Goal: Navigation & Orientation: Find specific page/section

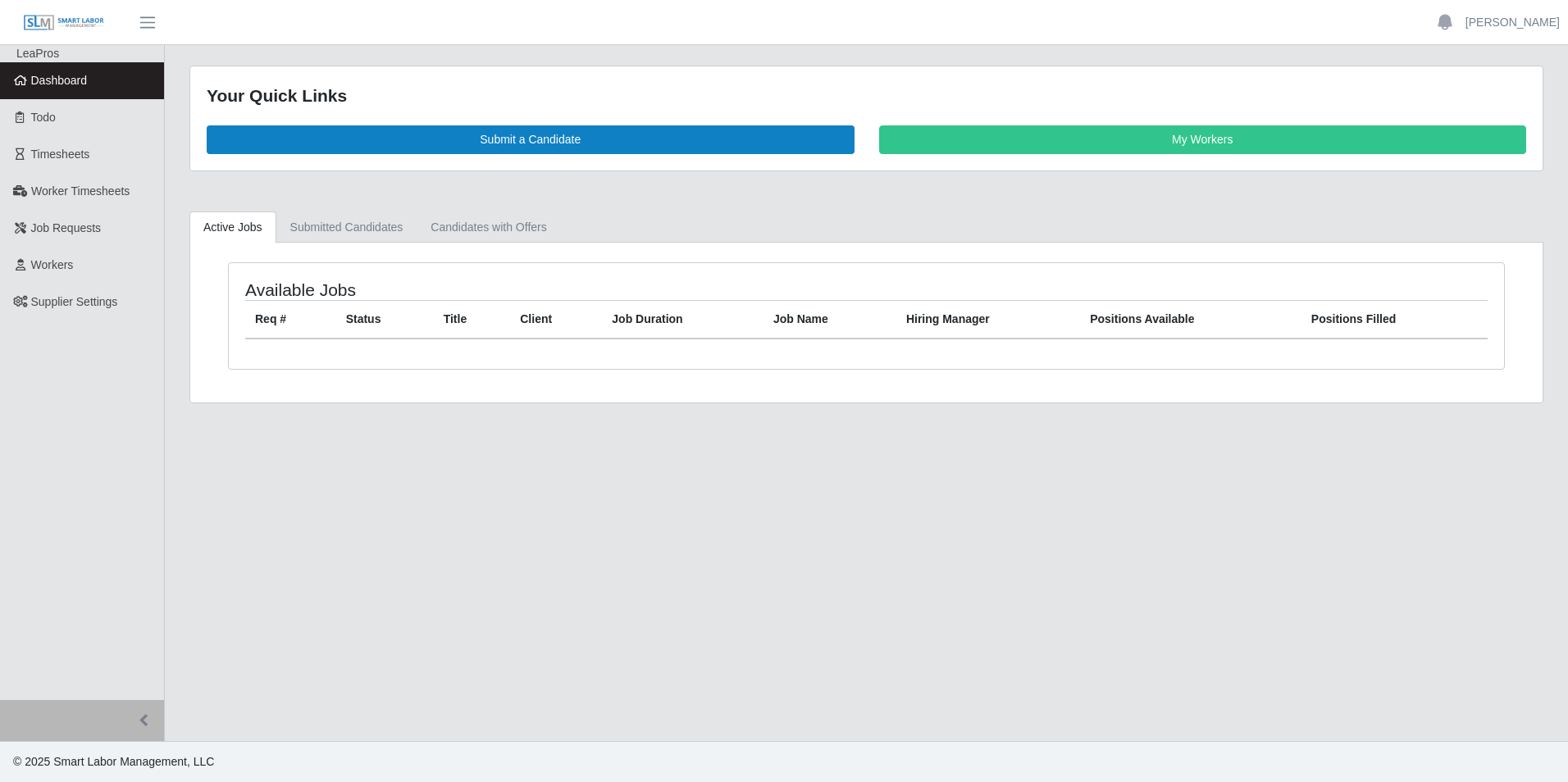
click at [62, 81] on span "Dashboard" at bounding box center [59, 80] width 57 height 13
click at [103, 89] on link "Dashboard" at bounding box center [82, 81] width 164 height 37
